Goal: Information Seeking & Learning: Compare options

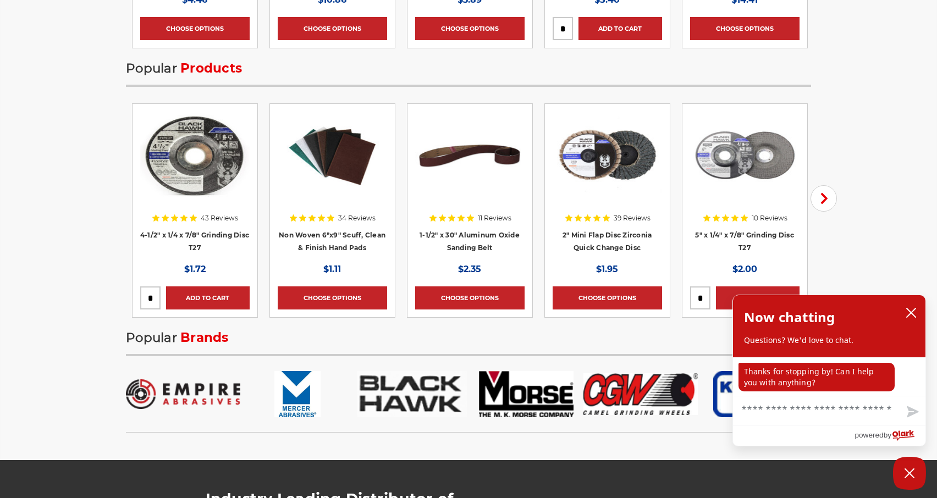
scroll to position [1688, 0]
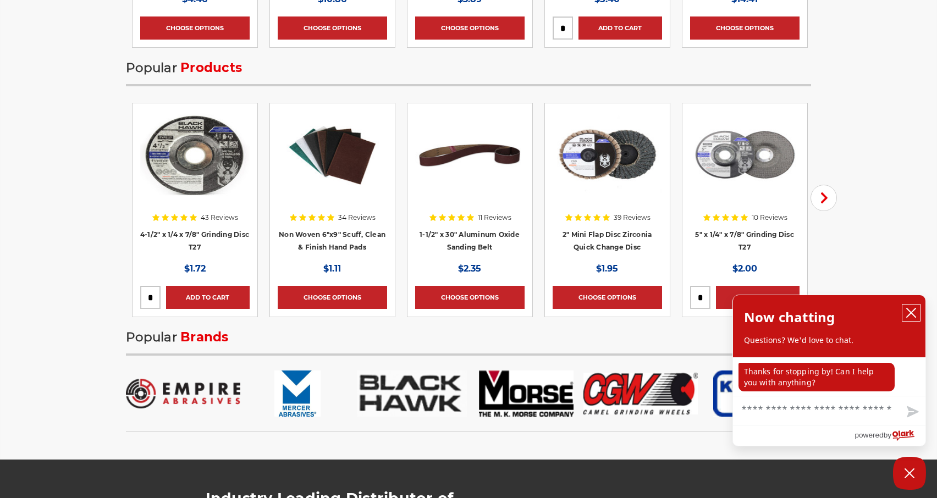
click at [915, 311] on icon "close chatbox" at bounding box center [910, 312] width 11 height 11
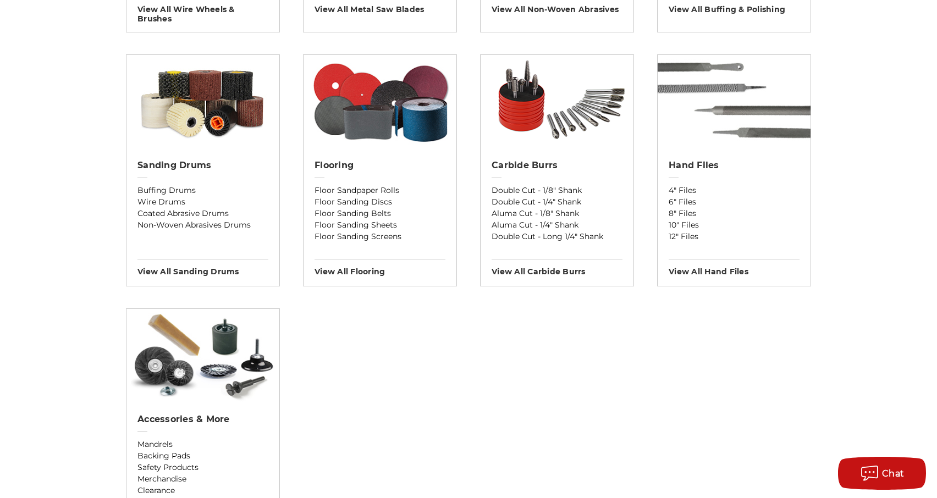
scroll to position [889, 0]
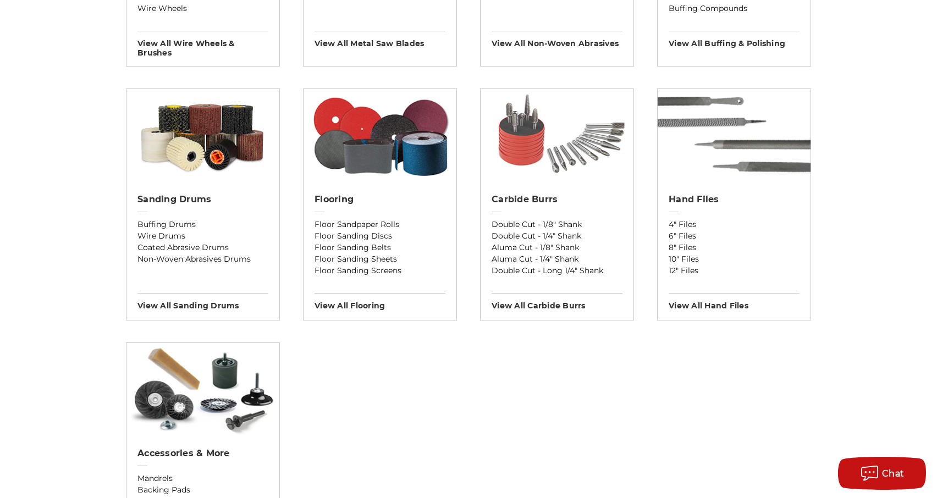
click at [589, 155] on img at bounding box center [556, 135] width 153 height 93
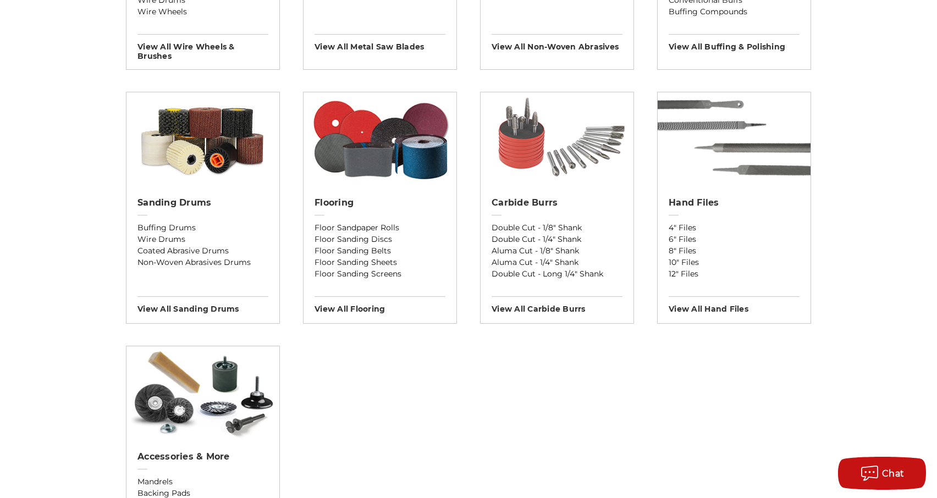
scroll to position [850, 0]
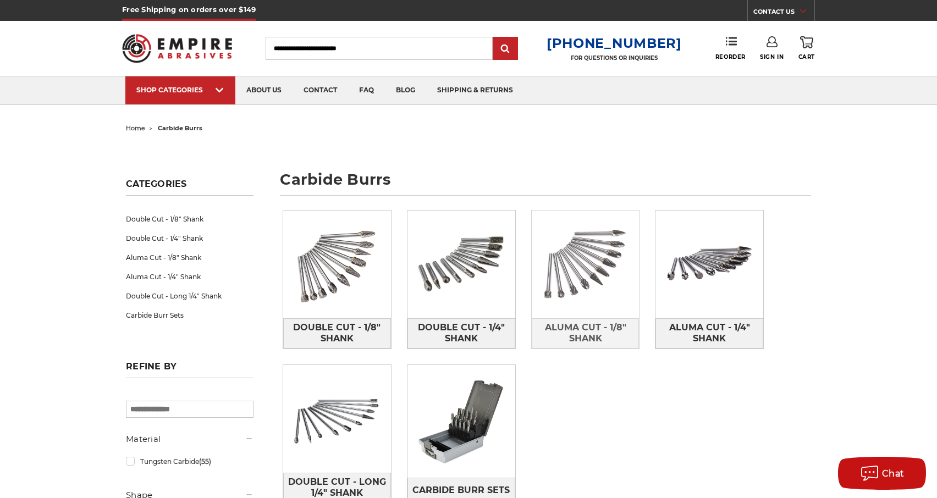
click at [600, 262] on img at bounding box center [585, 265] width 108 height 108
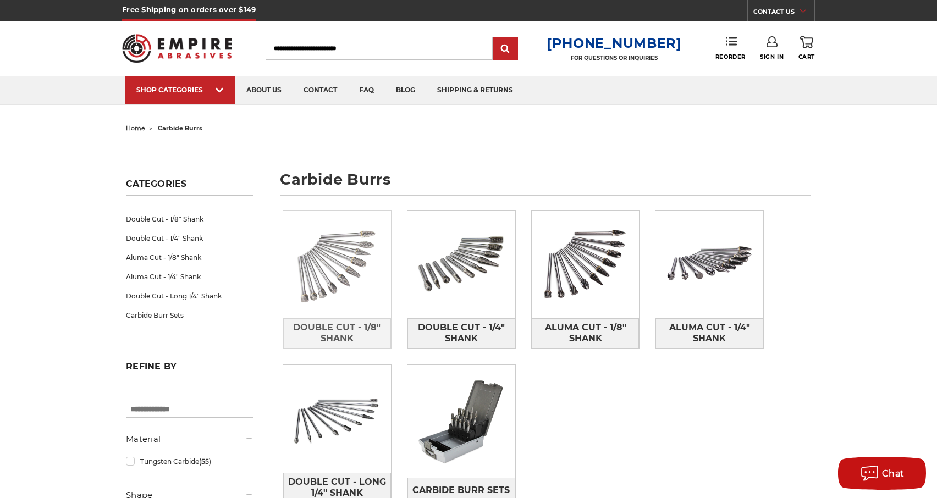
click at [323, 246] on img at bounding box center [337, 265] width 108 height 108
click at [338, 263] on img at bounding box center [337, 265] width 108 height 108
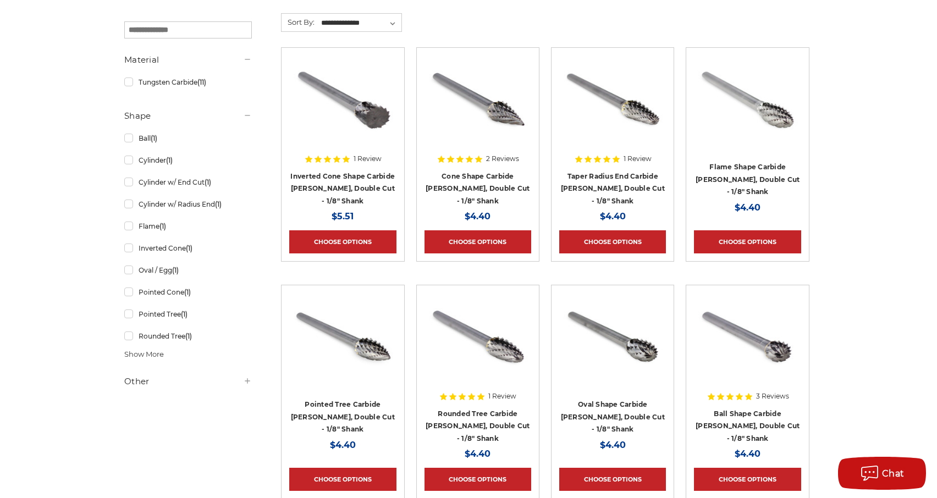
scroll to position [0, 2]
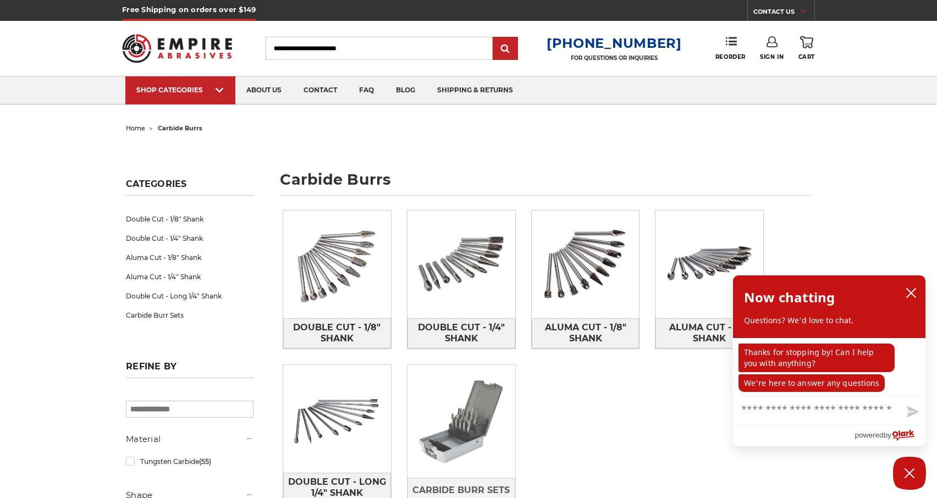
click at [463, 446] on img at bounding box center [461, 422] width 108 height 108
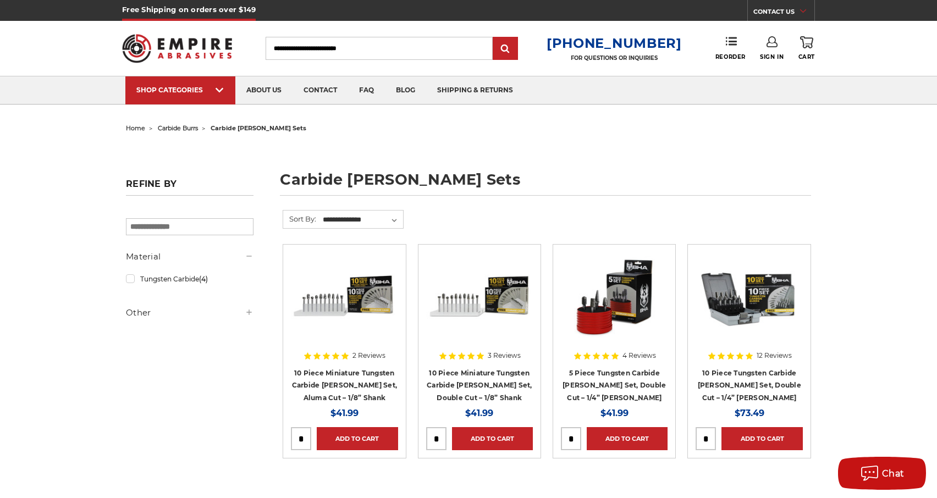
click at [339, 312] on img at bounding box center [344, 296] width 107 height 88
click at [478, 312] on img at bounding box center [479, 296] width 107 height 88
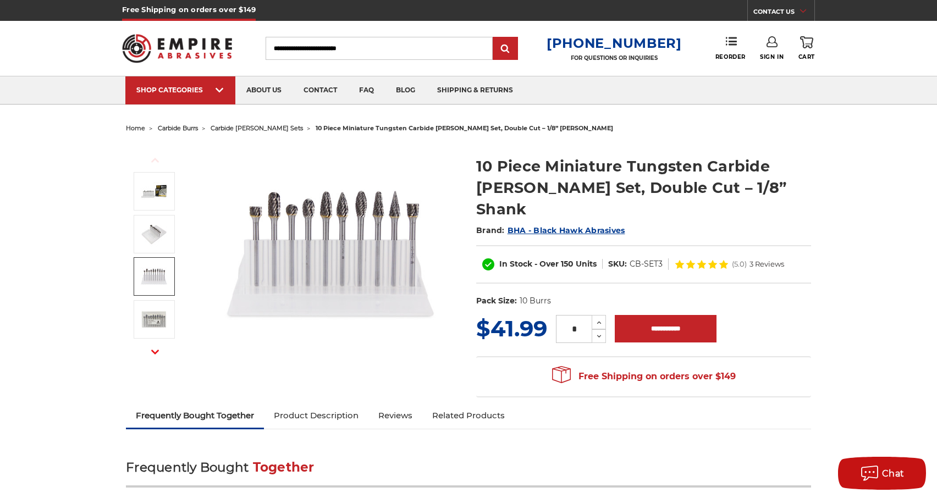
click at [153, 268] on img at bounding box center [153, 276] width 27 height 27
